Goal: Task Accomplishment & Management: Complete application form

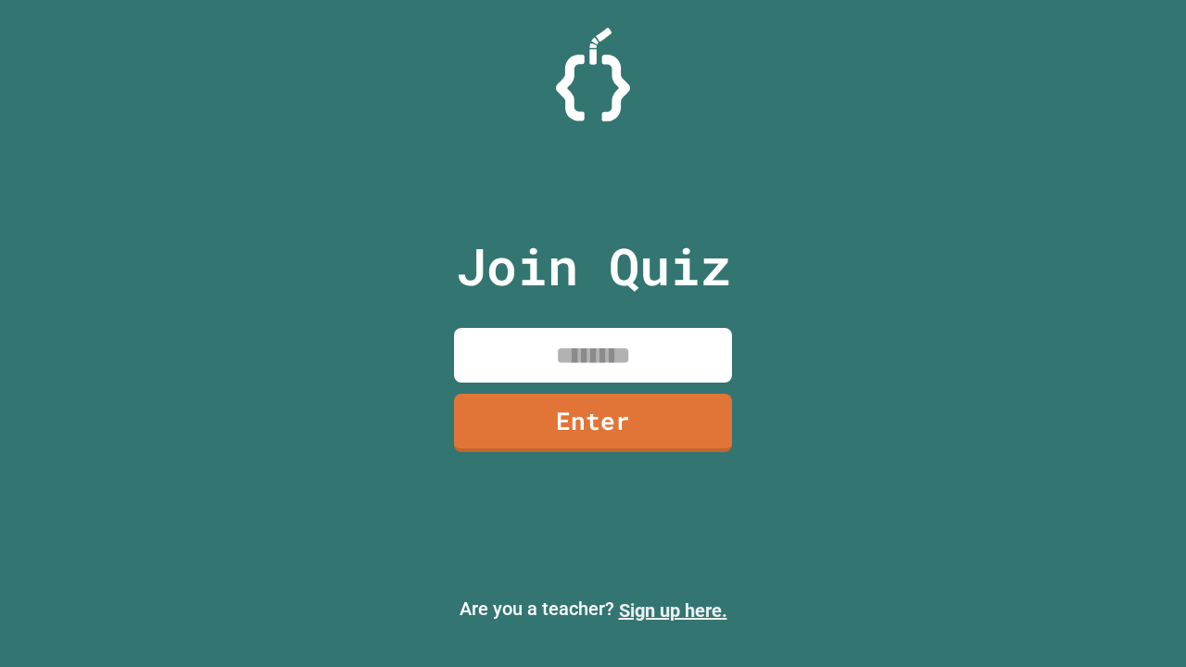
click at [673, 611] on link "Sign up here." at bounding box center [673, 611] width 108 height 22
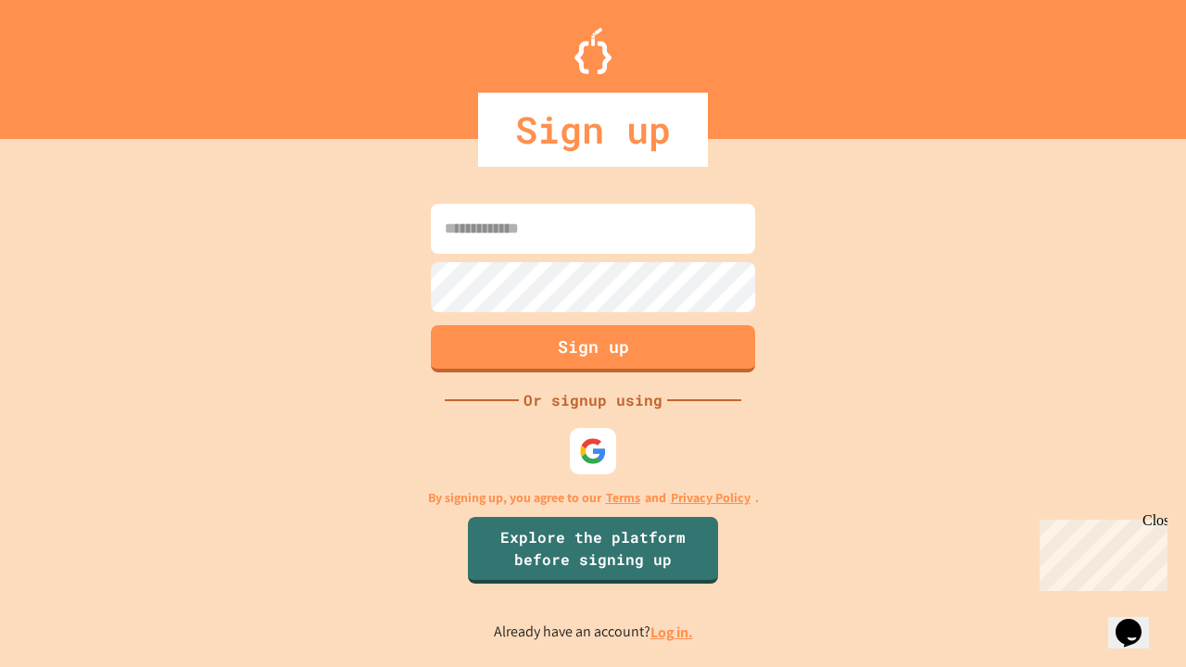
click at [673, 632] on link "Log in." at bounding box center [672, 632] width 43 height 19
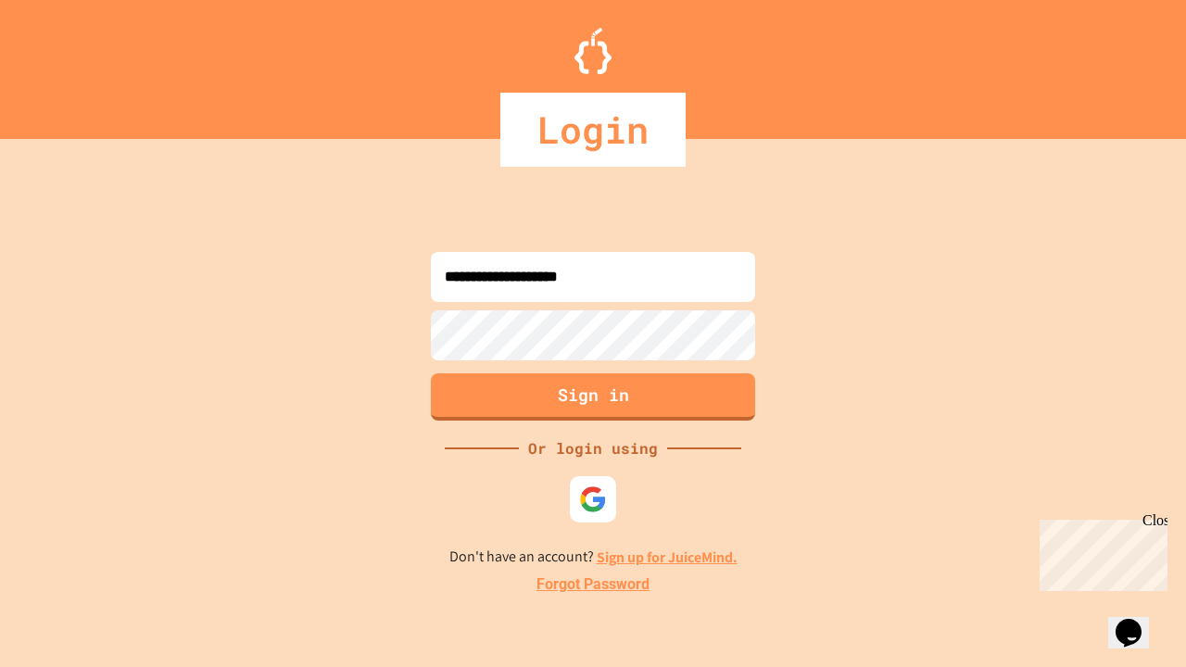
type input "**********"
